Goal: Check status: Check status

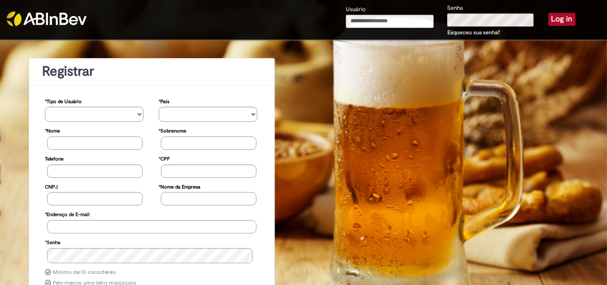
click at [367, 20] on input "Usuário" at bounding box center [390, 21] width 88 height 13
type input "**********"
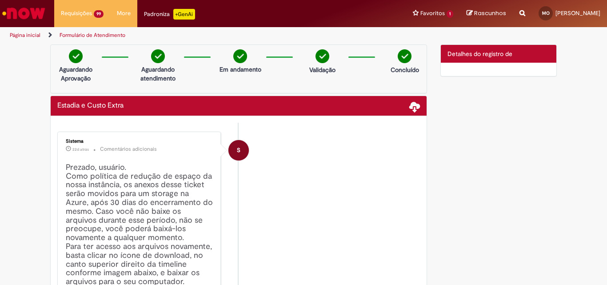
click at [344, 167] on li "S Sistema 22d atrás 22 dias atrás Comentários adicionais Prezado, usuário. Como…" at bounding box center [238, 271] width 363 height 278
